Goal: Information Seeking & Learning: Check status

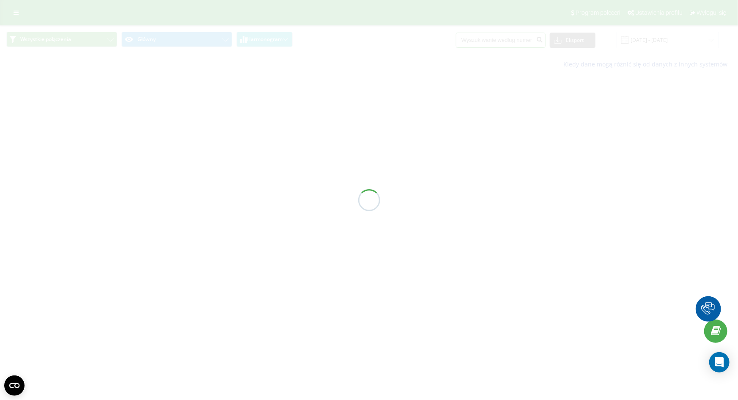
click at [495, 41] on input at bounding box center [501, 40] width 90 height 15
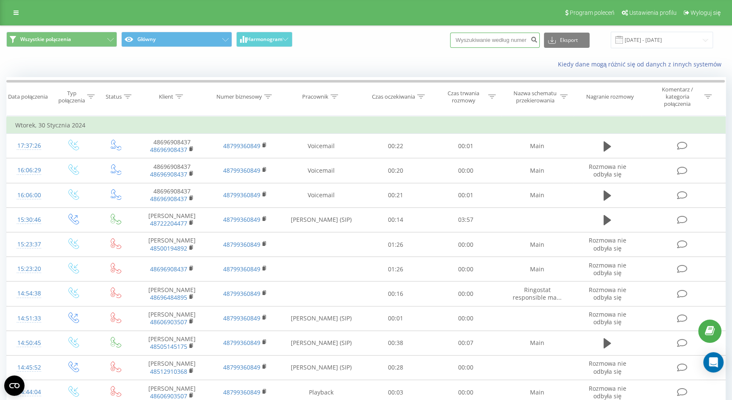
click at [495, 41] on input at bounding box center [495, 40] width 90 height 15
paste input "48698228559"
click at [473, 38] on input "48698228559" at bounding box center [495, 40] width 90 height 15
type input "698228559"
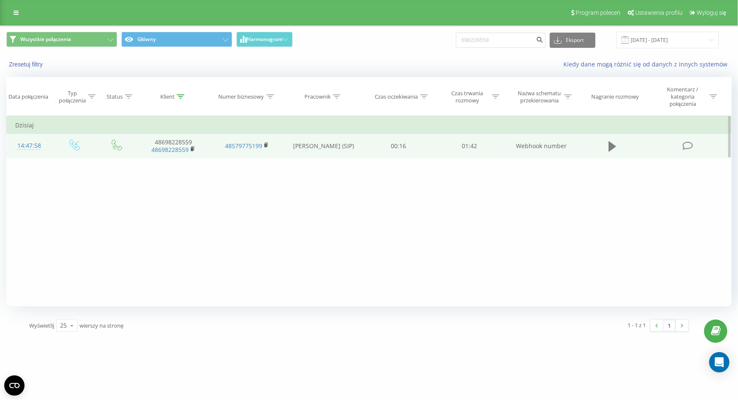
click at [616, 140] on button at bounding box center [612, 146] width 13 height 13
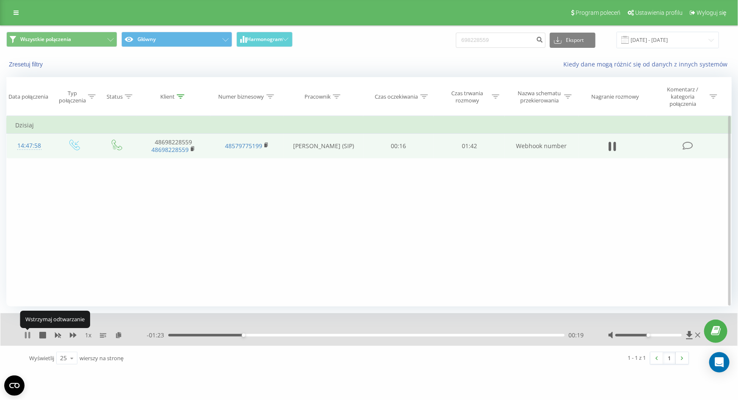
click at [29, 334] on icon at bounding box center [29, 334] width 2 height 7
click at [29, 334] on icon at bounding box center [27, 334] width 7 height 7
click at [29, 334] on icon at bounding box center [29, 334] width 2 height 7
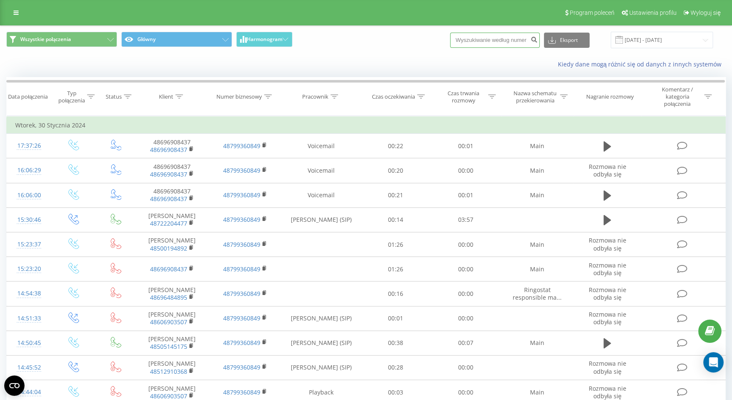
click at [493, 41] on input at bounding box center [495, 40] width 90 height 15
paste input "+48796612711"
click at [480, 36] on input "+48796612711" at bounding box center [495, 40] width 90 height 15
click at [477, 36] on input "+48796612711" at bounding box center [495, 40] width 90 height 15
type input "796612711"
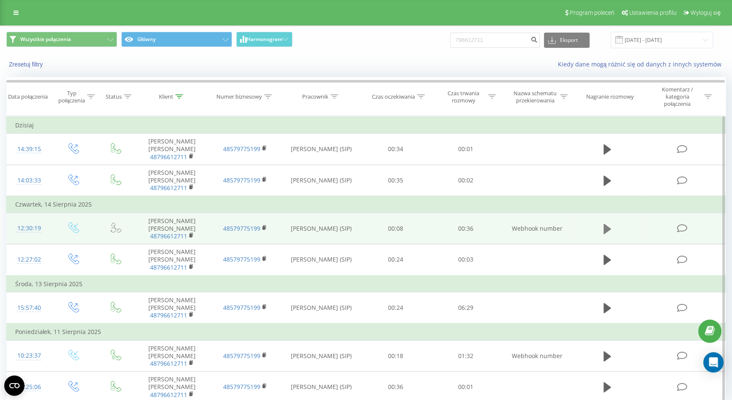
click at [605, 227] on icon at bounding box center [608, 229] width 8 height 10
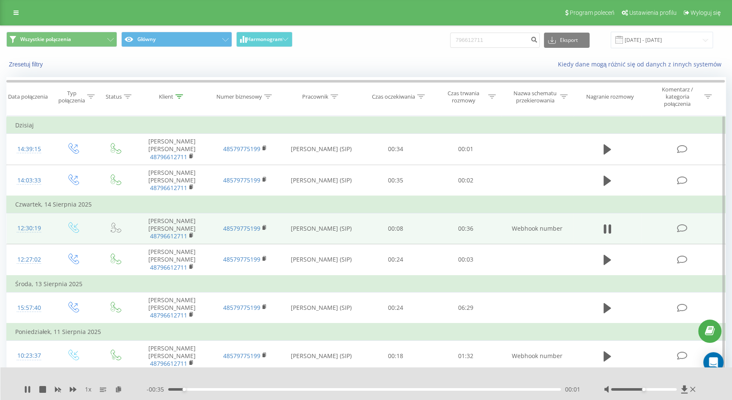
drag, startPoint x: 643, startPoint y: 388, endPoint x: 705, endPoint y: 388, distance: 62.2
click at [705, 388] on div "1 x - 00:35 00:01 00:01" at bounding box center [366, 383] width 732 height 33
